Goal: Information Seeking & Learning: Learn about a topic

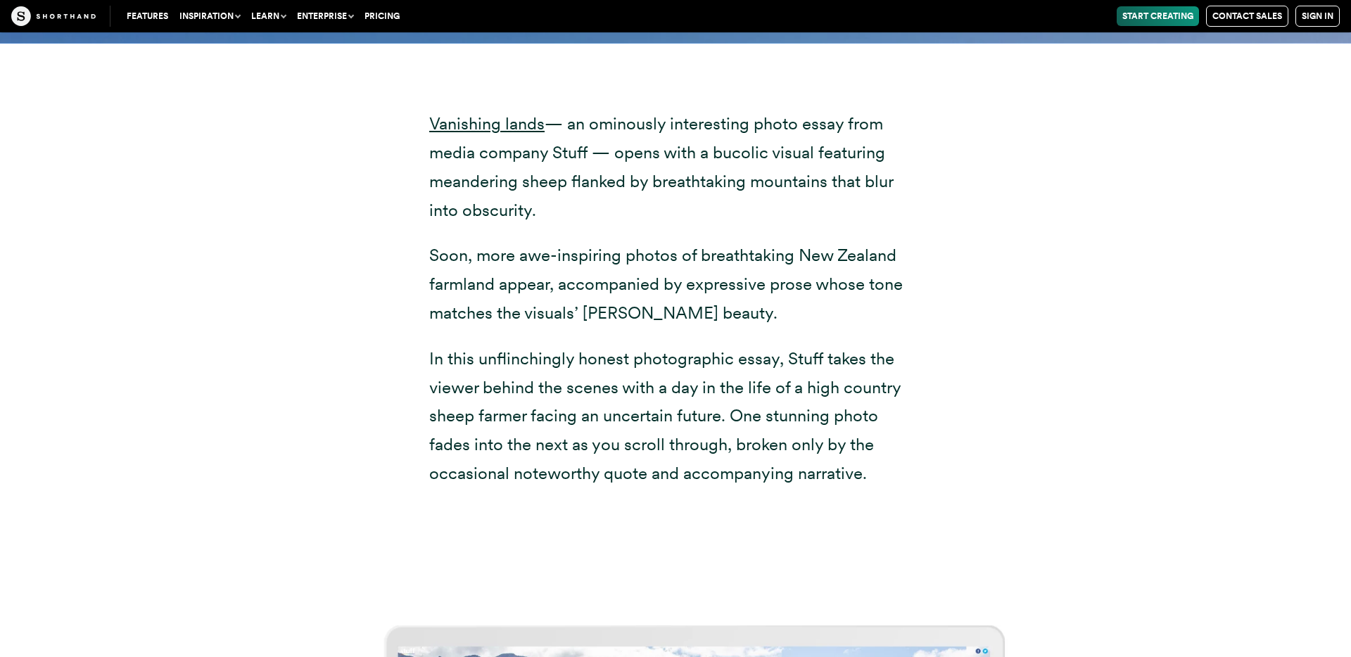
scroll to position [7001, 0]
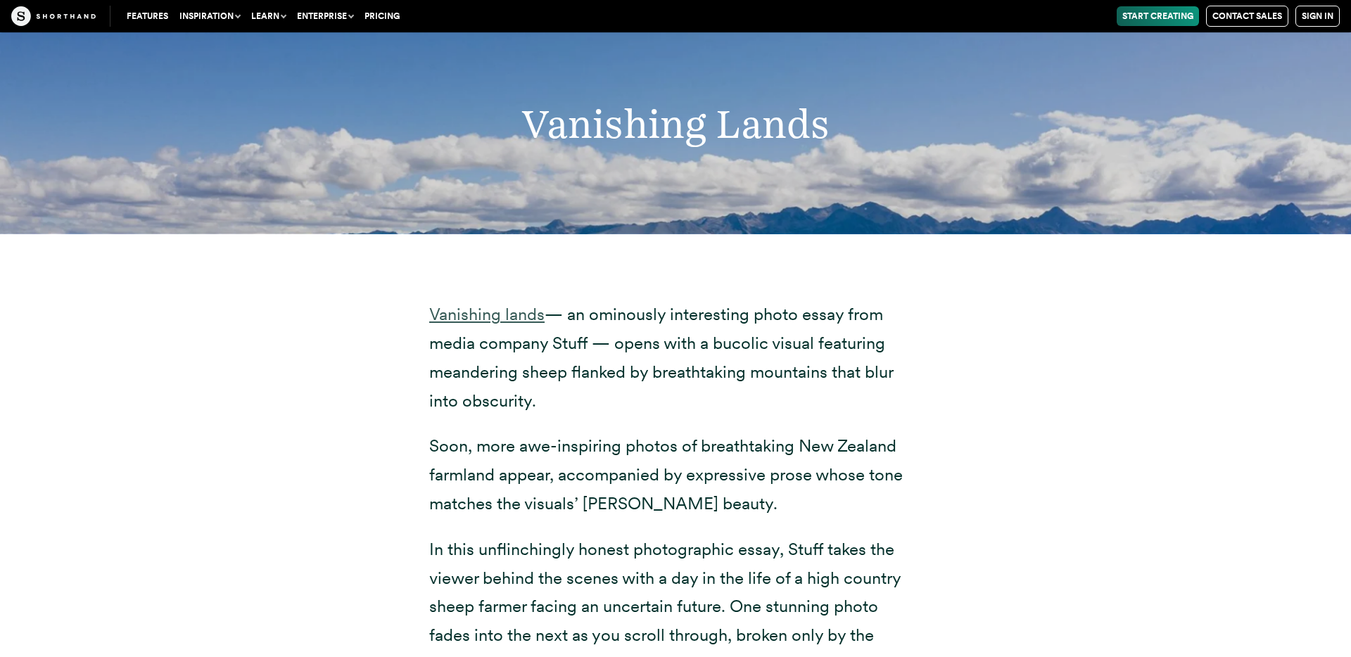
click at [491, 310] on link "Vanishing lands" at bounding box center [486, 314] width 115 height 20
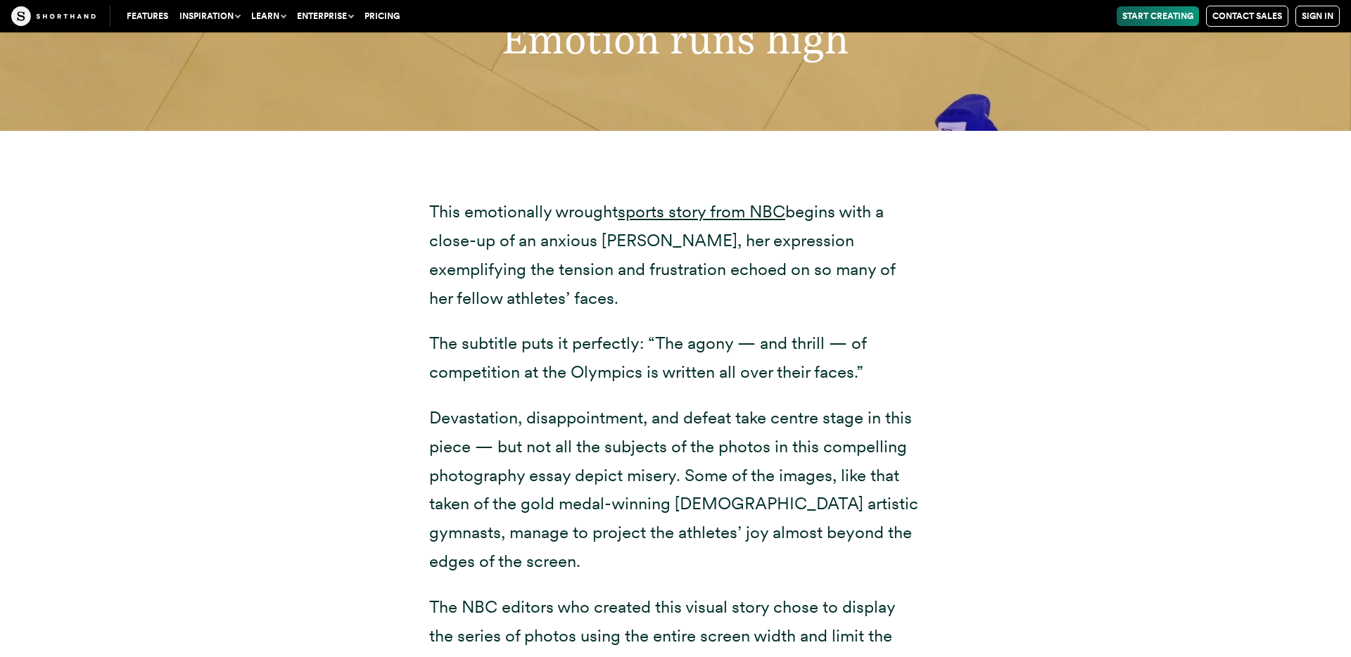
scroll to position [9175, 0]
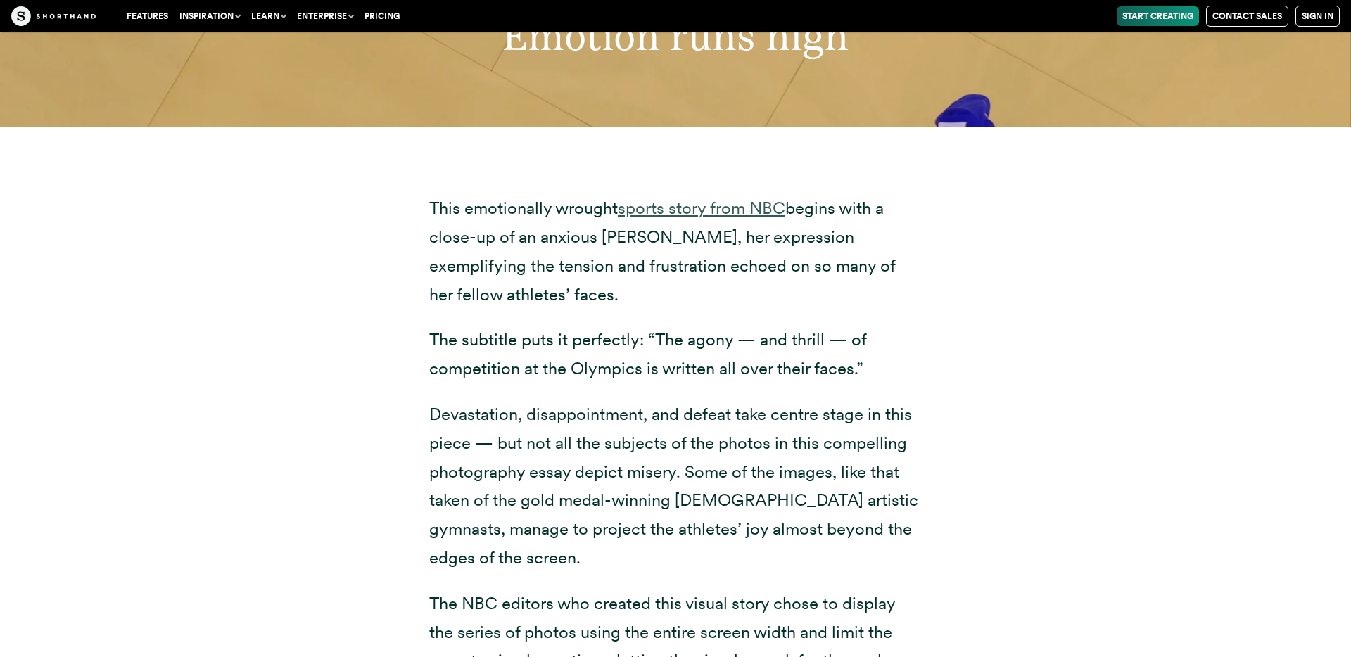
click at [703, 208] on link "sports story from NBC" at bounding box center [702, 208] width 168 height 20
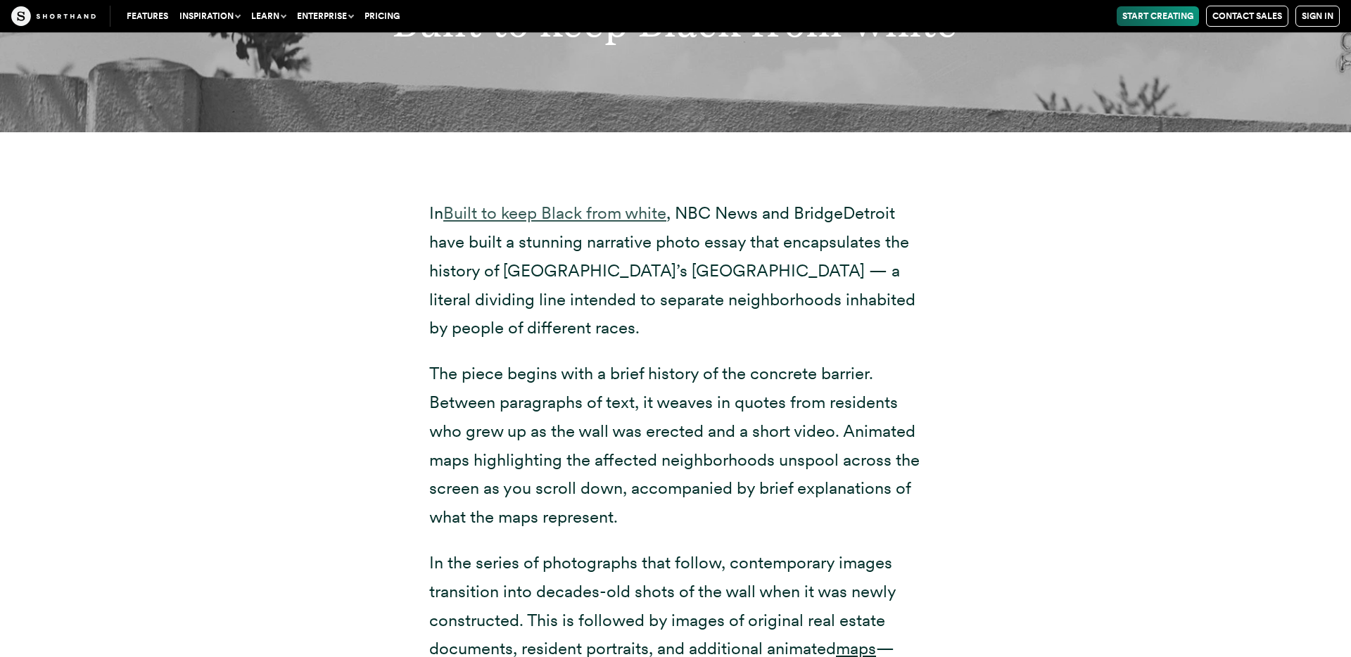
scroll to position [16287, 0]
click at [633, 217] on link "Built to keep Black from white" at bounding box center [554, 213] width 223 height 20
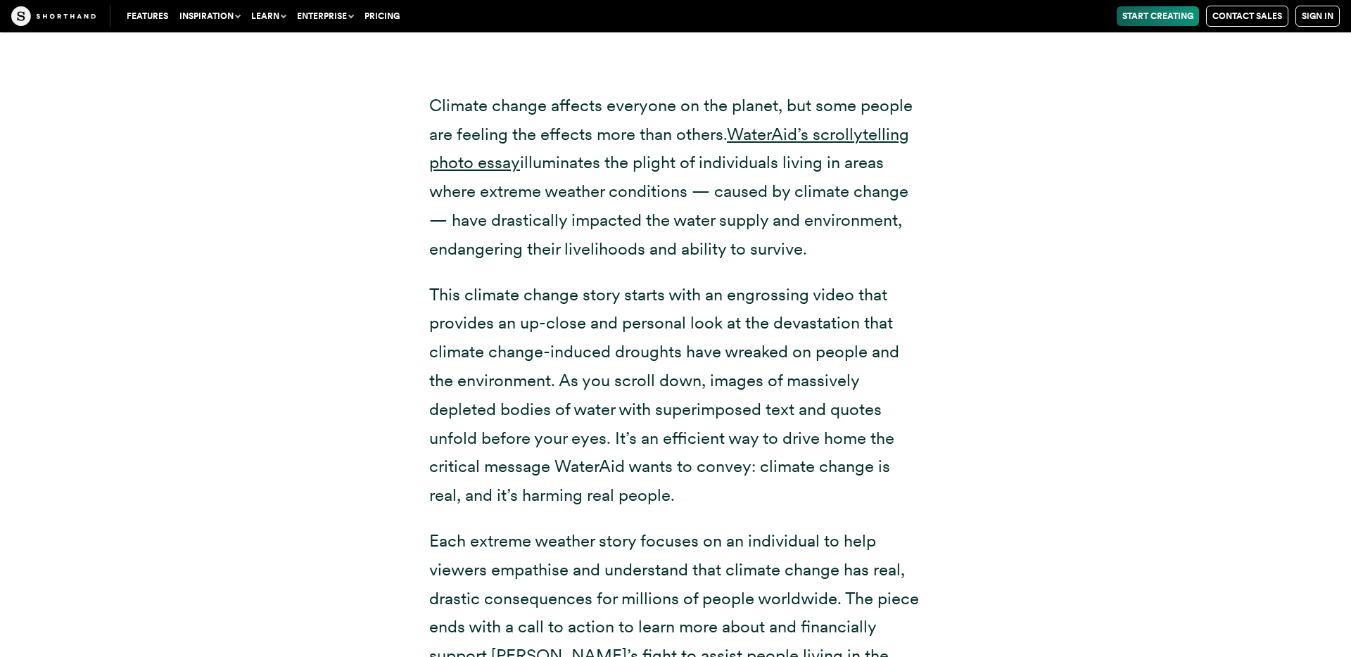
scroll to position [23185, 0]
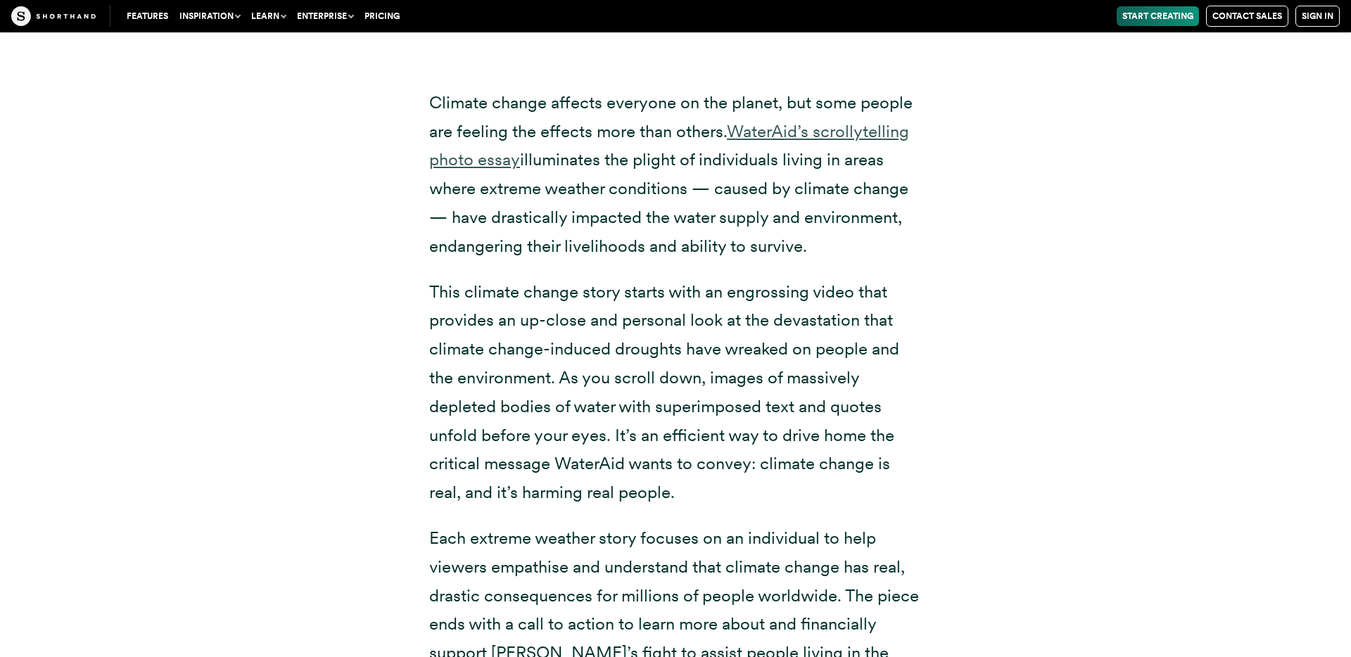
click at [800, 139] on link "WaterAid’s scrollytelling photo essay" at bounding box center [669, 145] width 480 height 49
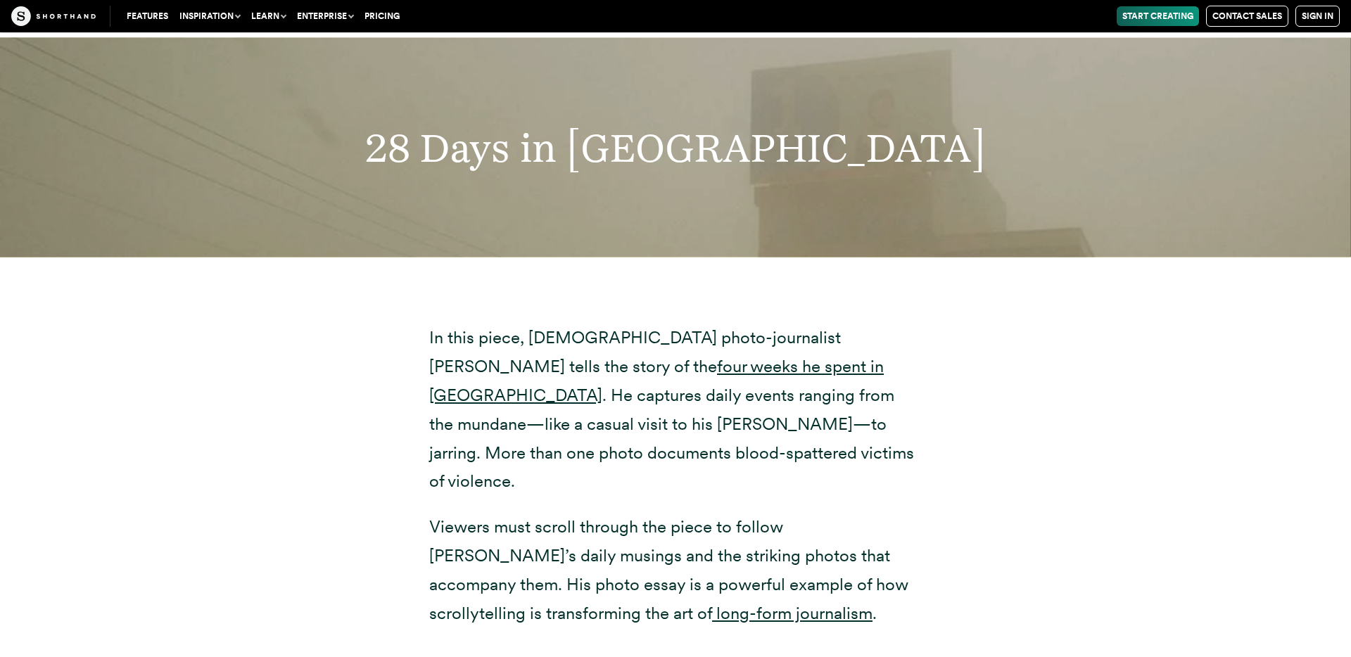
scroll to position [25432, 0]
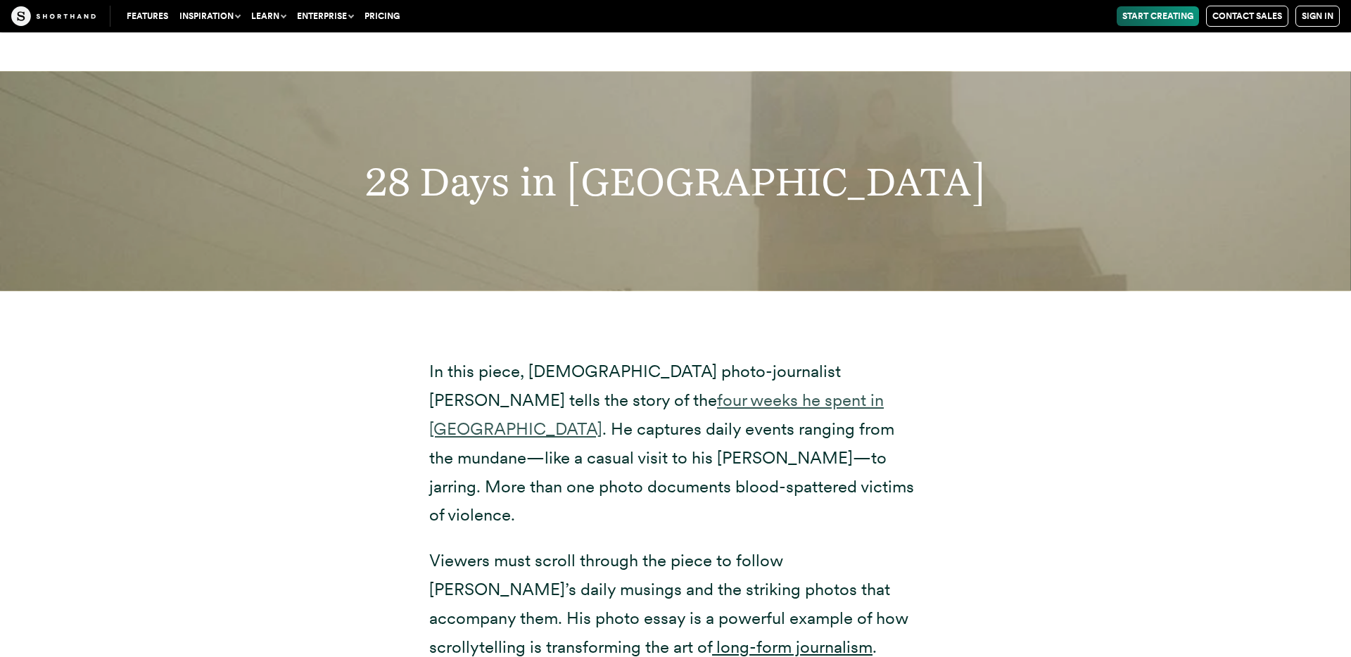
click at [651, 404] on link "four weeks he spent in [GEOGRAPHIC_DATA]" at bounding box center [656, 414] width 455 height 49
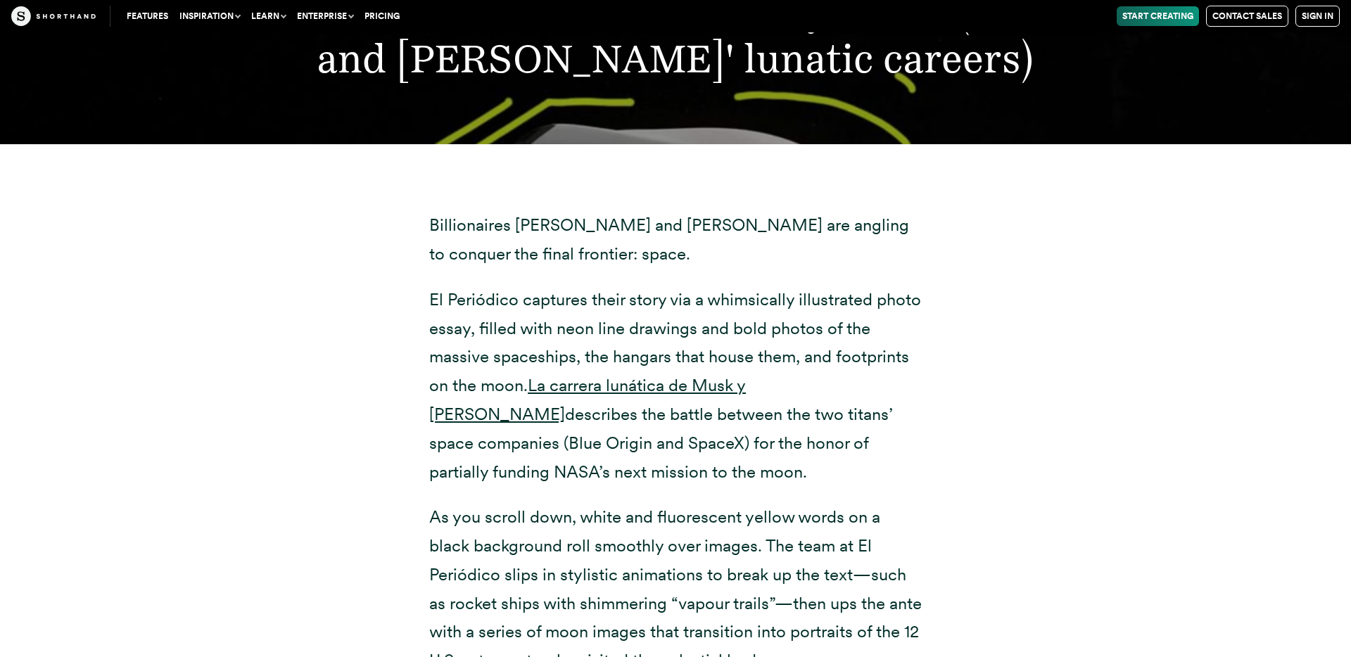
scroll to position [27787, 0]
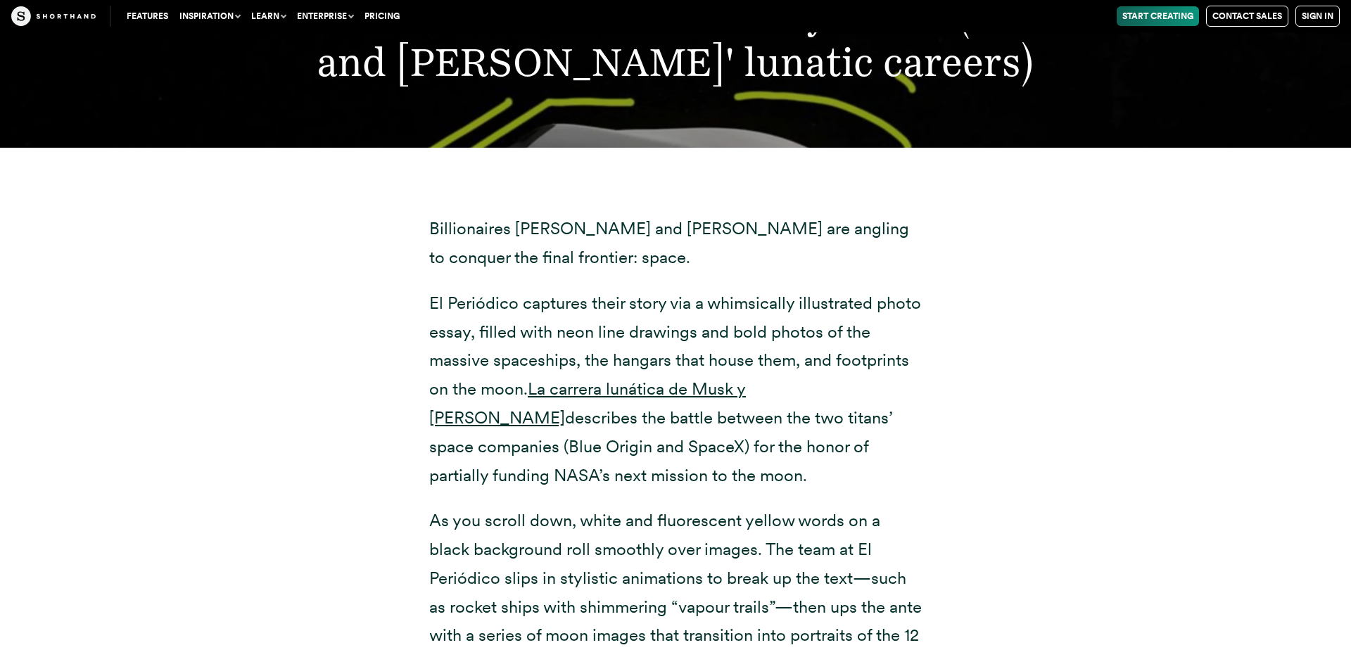
click at [679, 230] on p "Billionaires [PERSON_NAME] and [PERSON_NAME] are angling to conquer the final f…" at bounding box center [675, 244] width 493 height 58
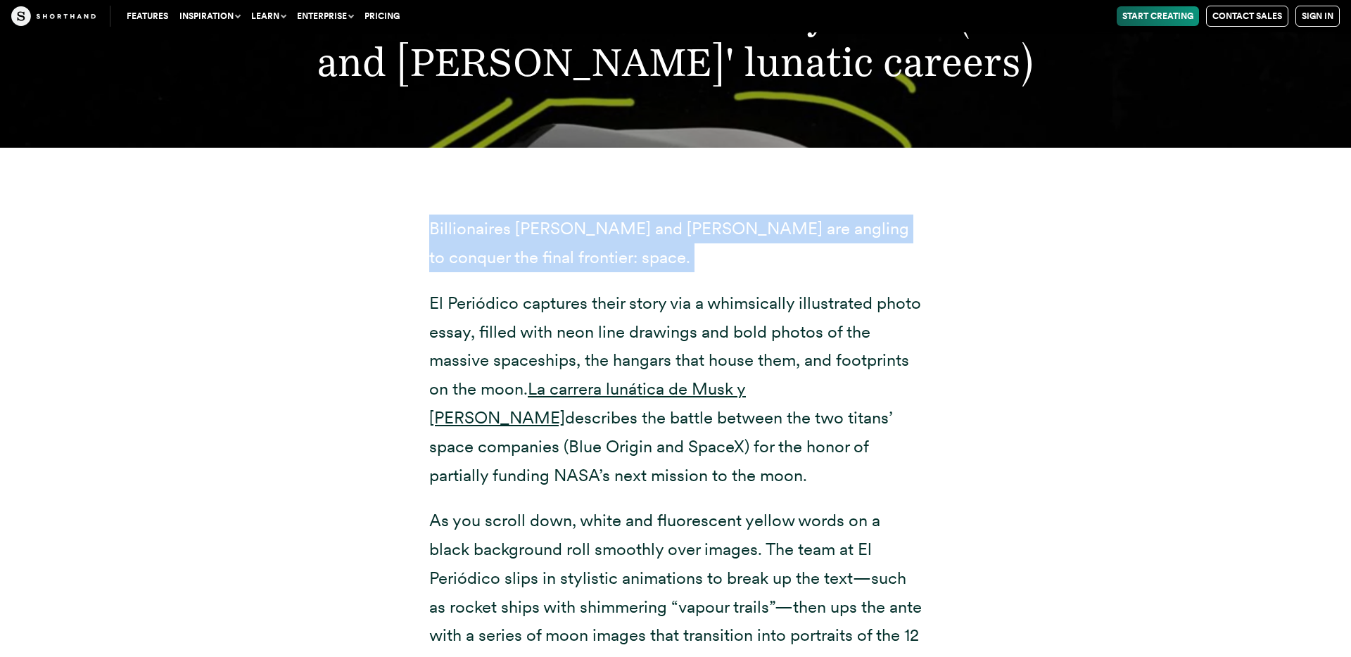
click at [679, 230] on p "Billionaires [PERSON_NAME] and [PERSON_NAME] are angling to conquer the final f…" at bounding box center [675, 244] width 493 height 58
click at [634, 228] on p "Billionaires [PERSON_NAME] and [PERSON_NAME] are angling to conquer the final f…" at bounding box center [675, 244] width 493 height 58
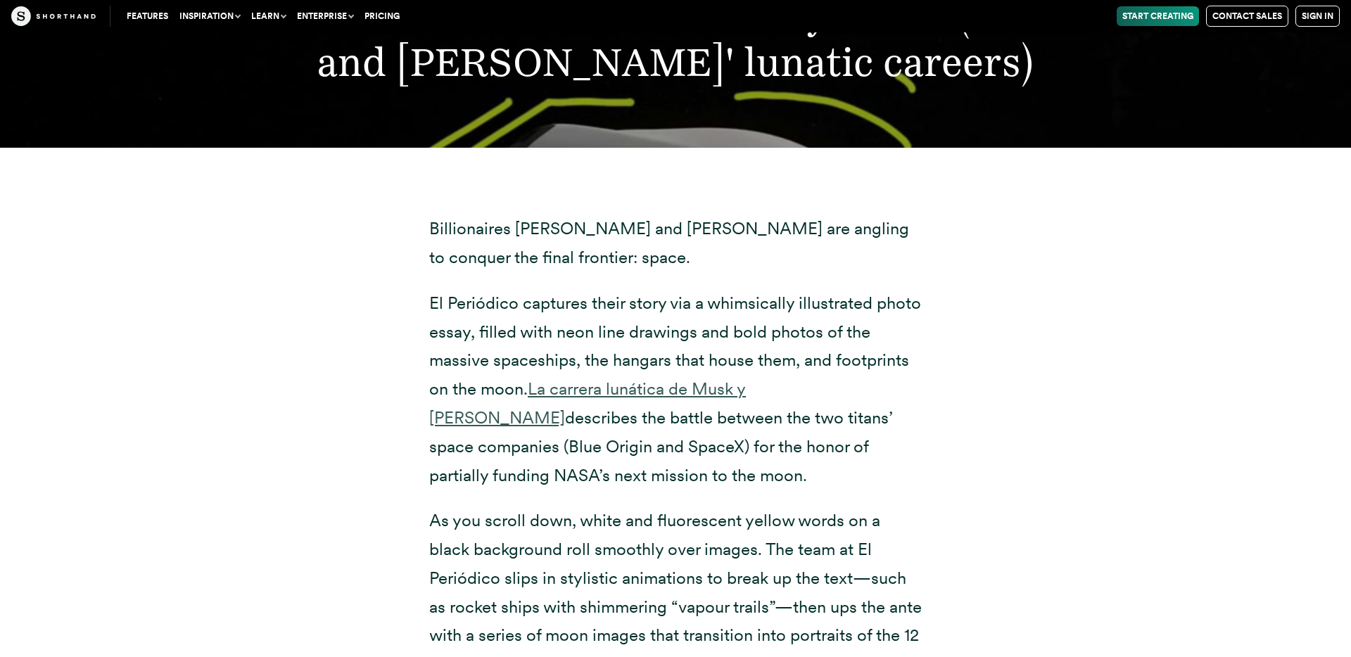
click at [700, 379] on link "La carrera lunática de Musk y [PERSON_NAME]" at bounding box center [587, 403] width 317 height 49
